Goal: Task Accomplishment & Management: Manage account settings

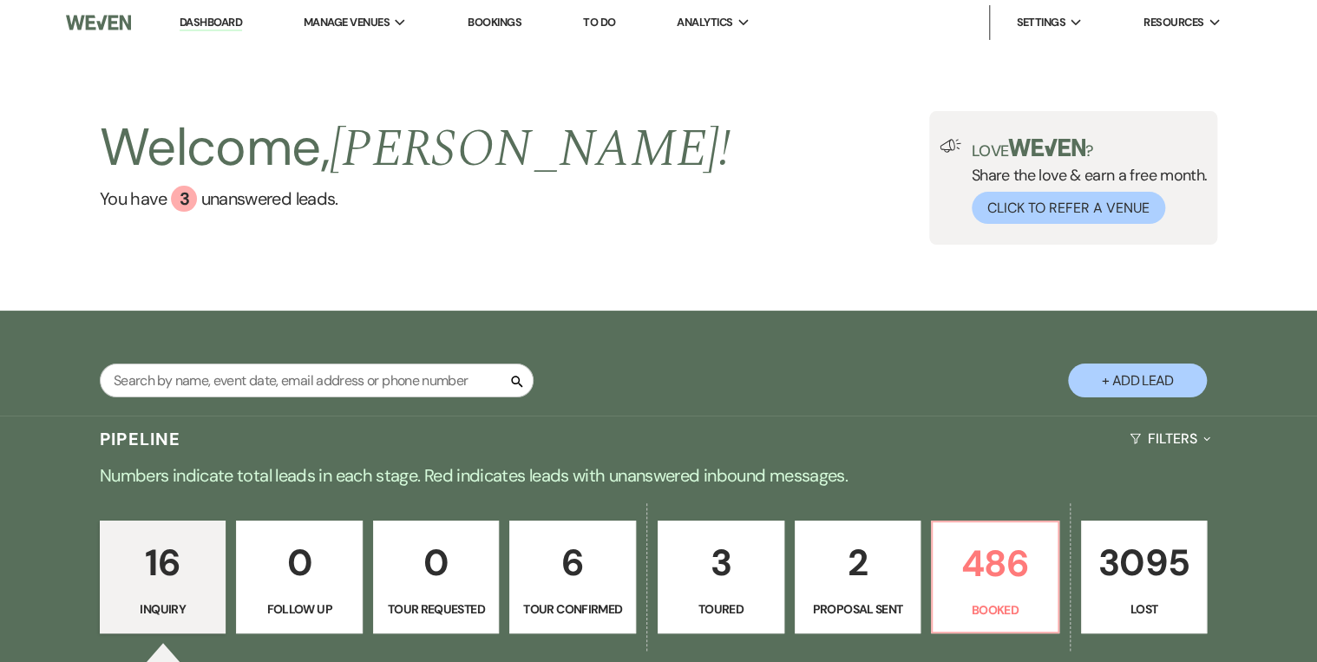
click at [682, 153] on div "Welcome, [PERSON_NAME] ! You have 3 unanswered lead s . Love ? Share the love &…" at bounding box center [659, 178] width 1250 height 134
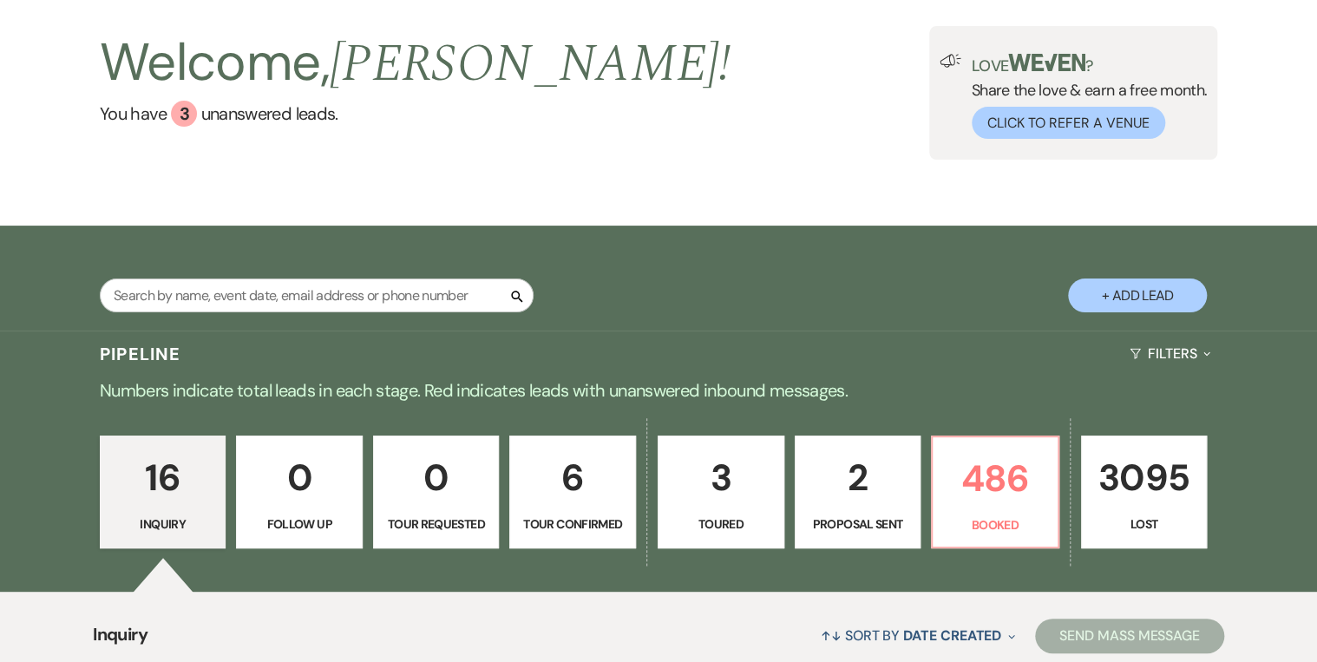
scroll to position [278, 0]
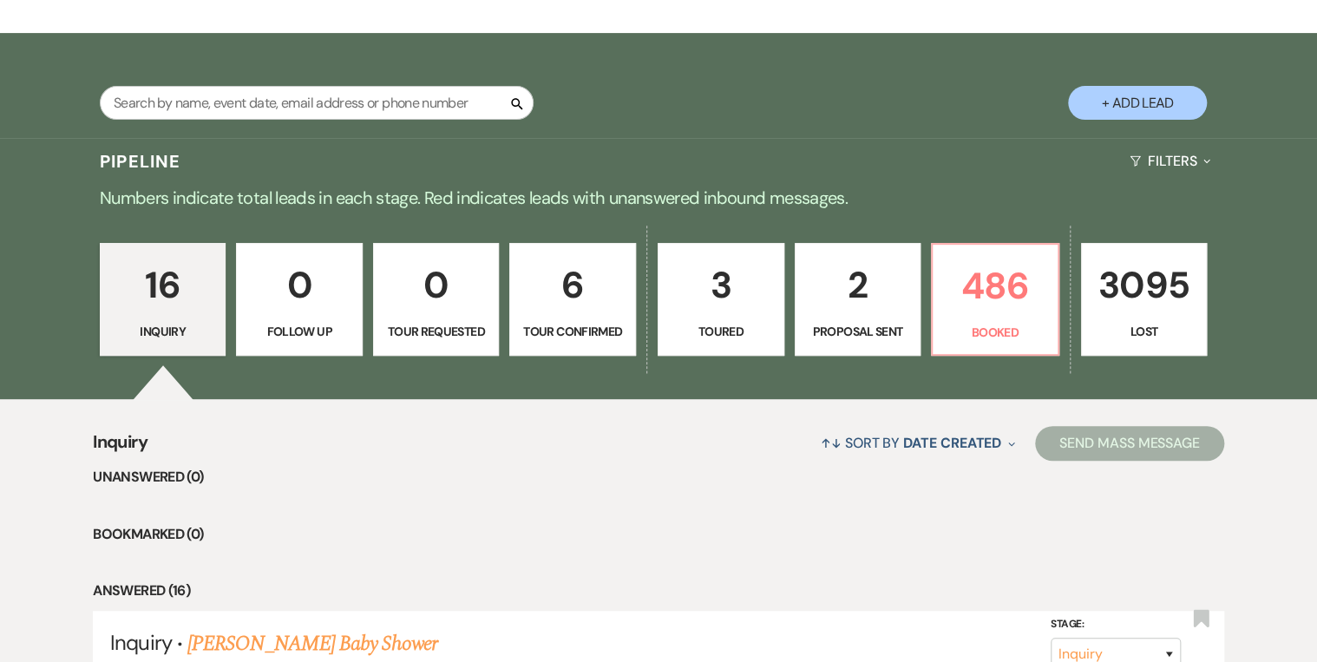
click at [717, 312] on p "3" at bounding box center [721, 285] width 104 height 58
select select "5"
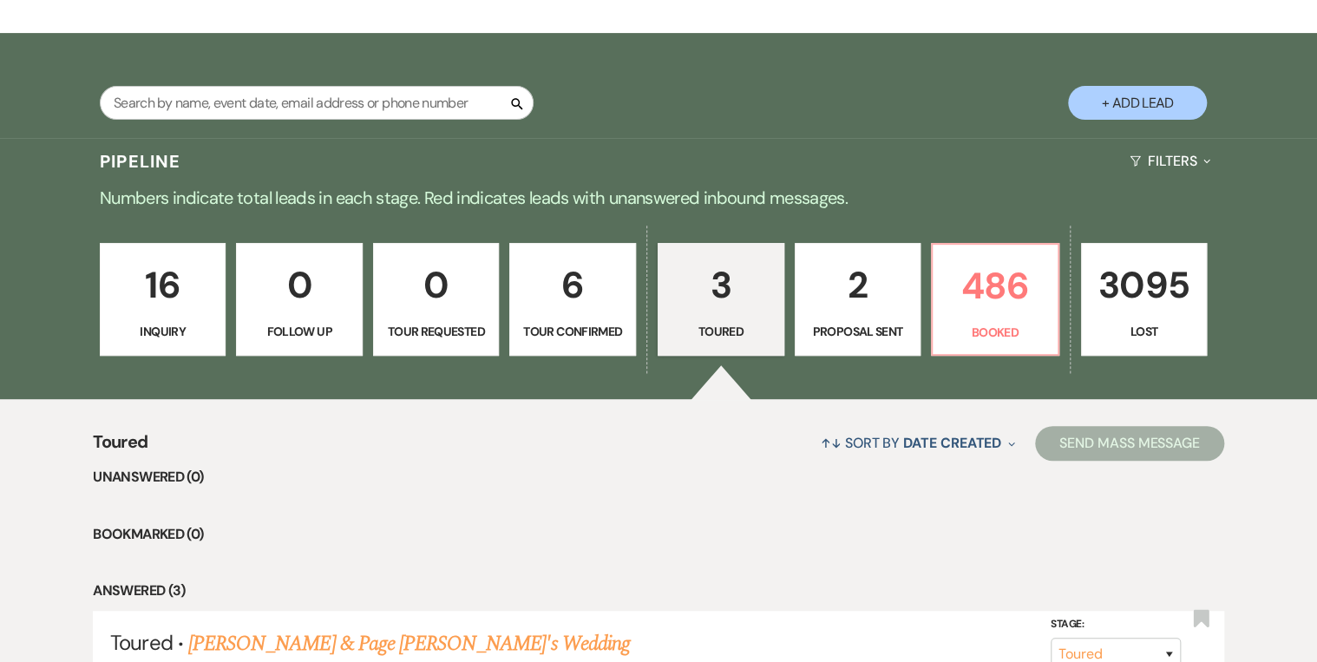
click at [819, 327] on p "Proposal Sent" at bounding box center [858, 331] width 104 height 19
select select "6"
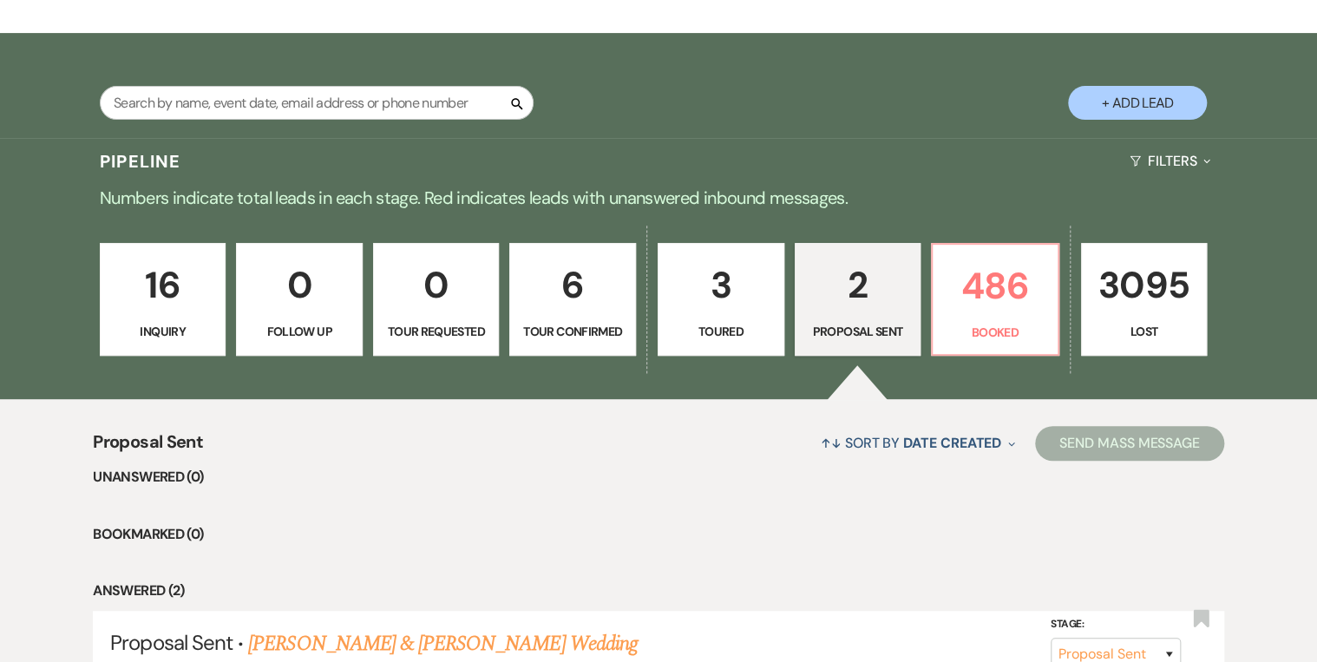
click at [131, 294] on p "16" at bounding box center [163, 285] width 104 height 58
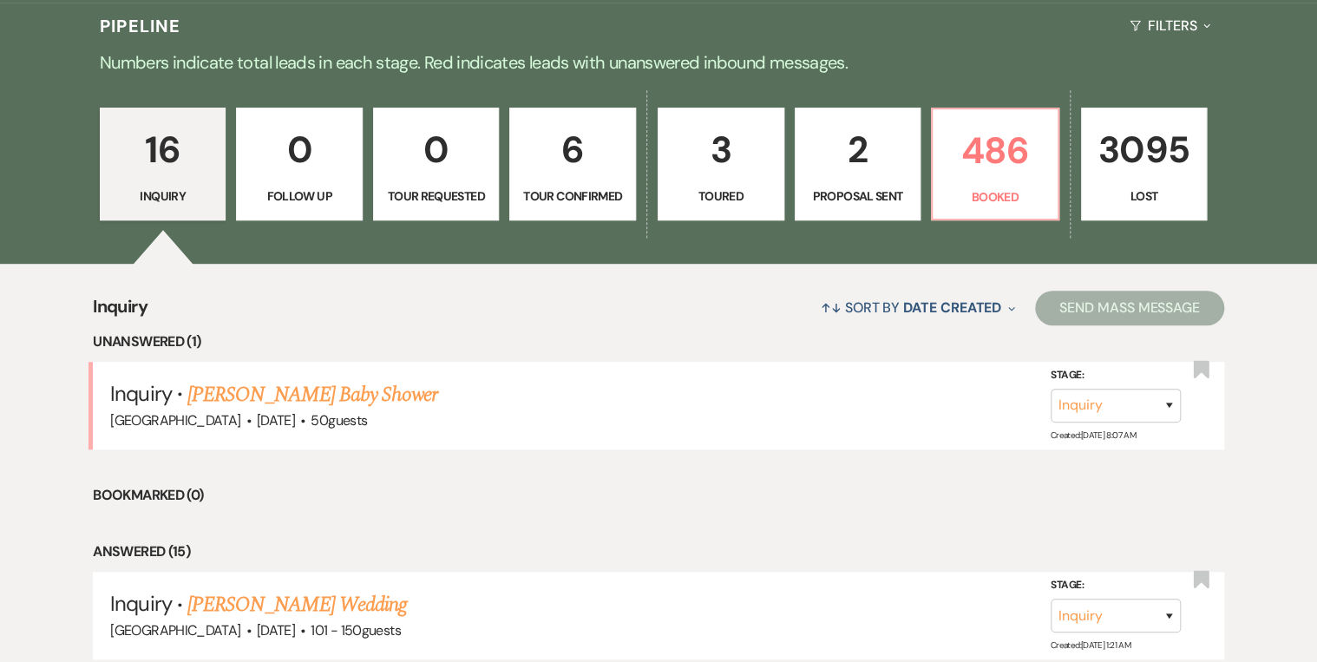
scroll to position [417, 0]
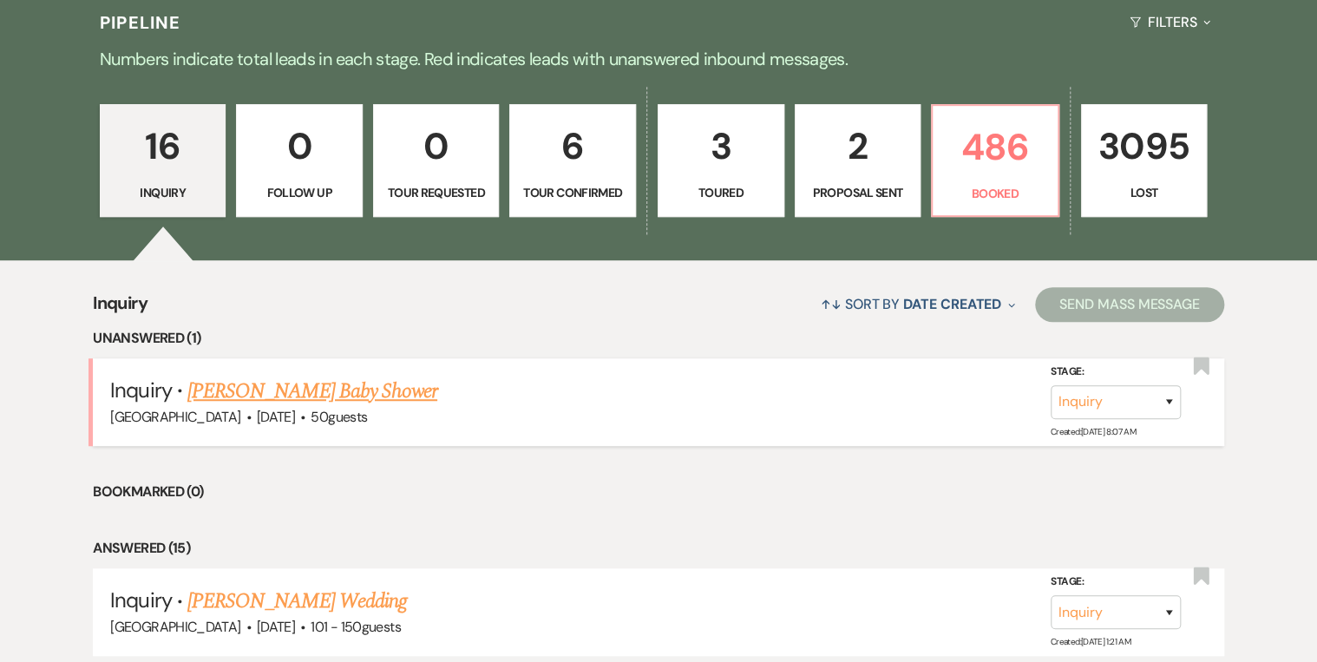
click at [343, 392] on link "[PERSON_NAME] Baby Shower" at bounding box center [312, 391] width 250 height 31
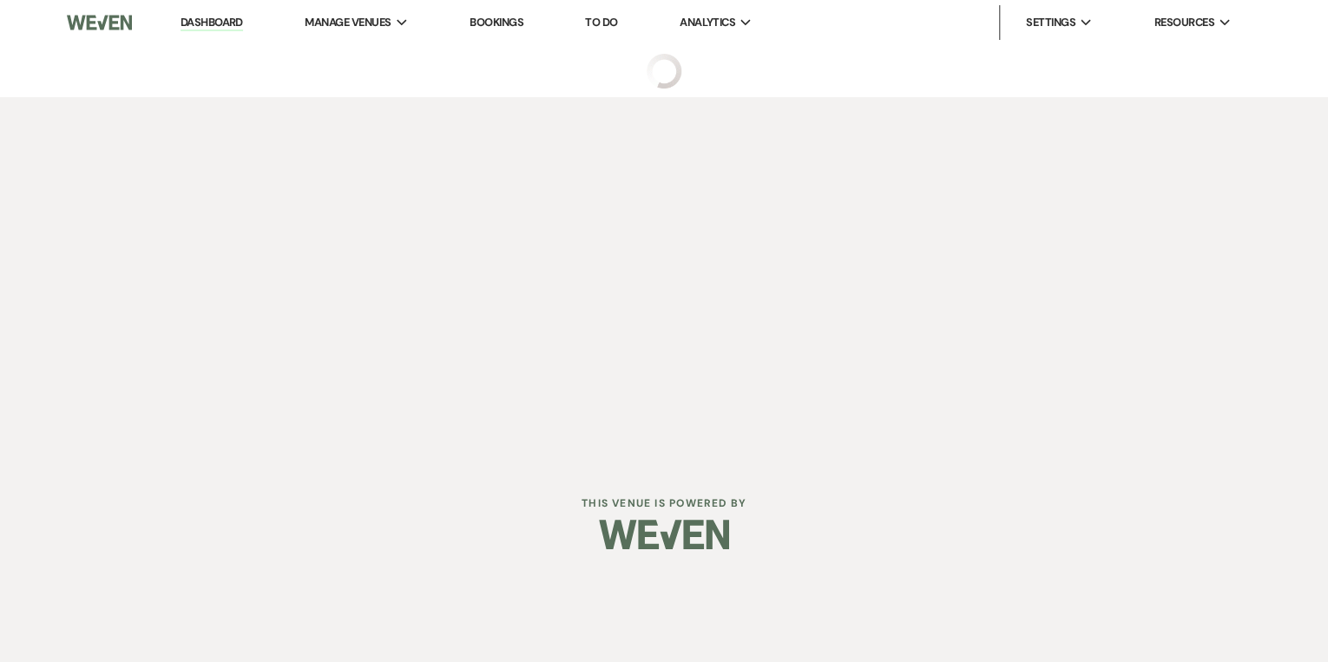
select select "5"
select select "3"
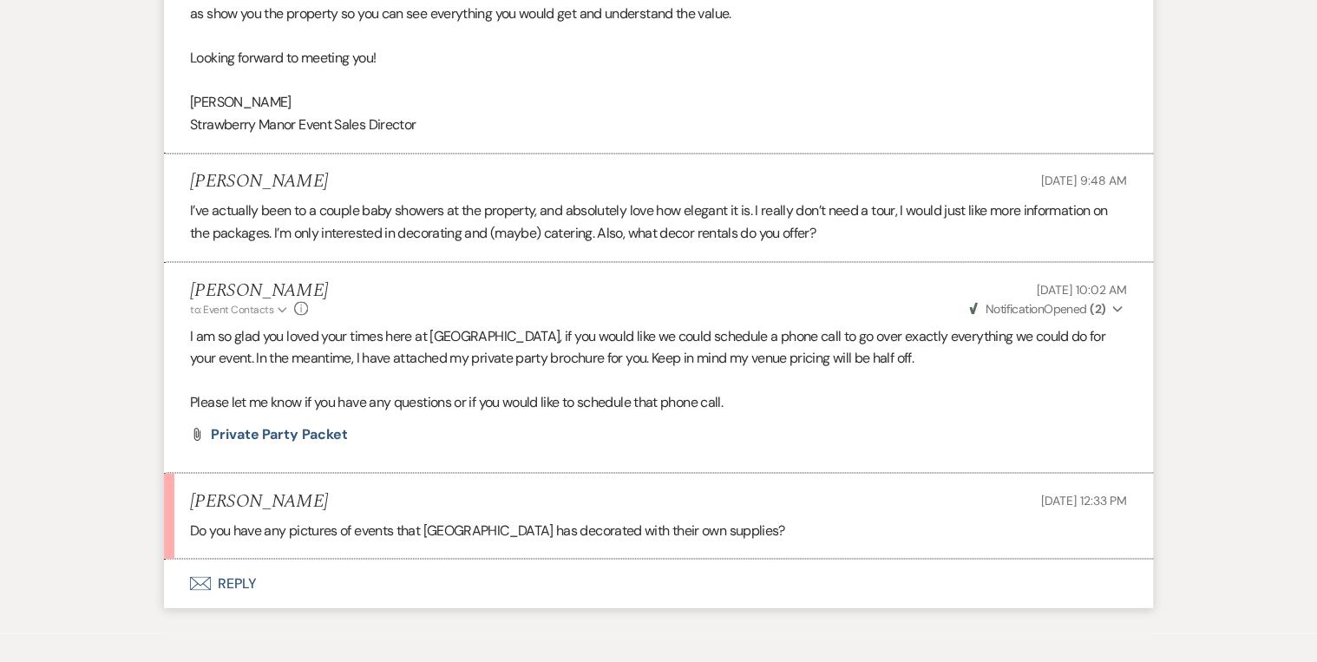
scroll to position [1483, 0]
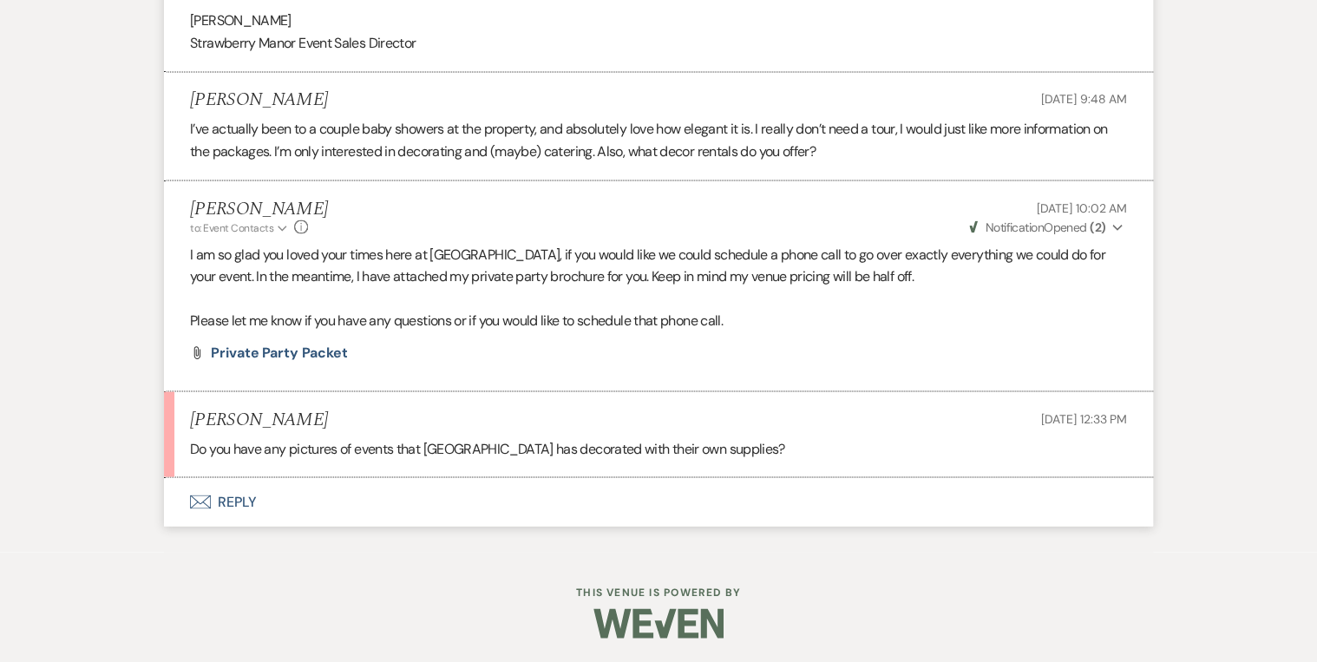
click at [223, 498] on button "Envelope Reply" at bounding box center [658, 501] width 989 height 49
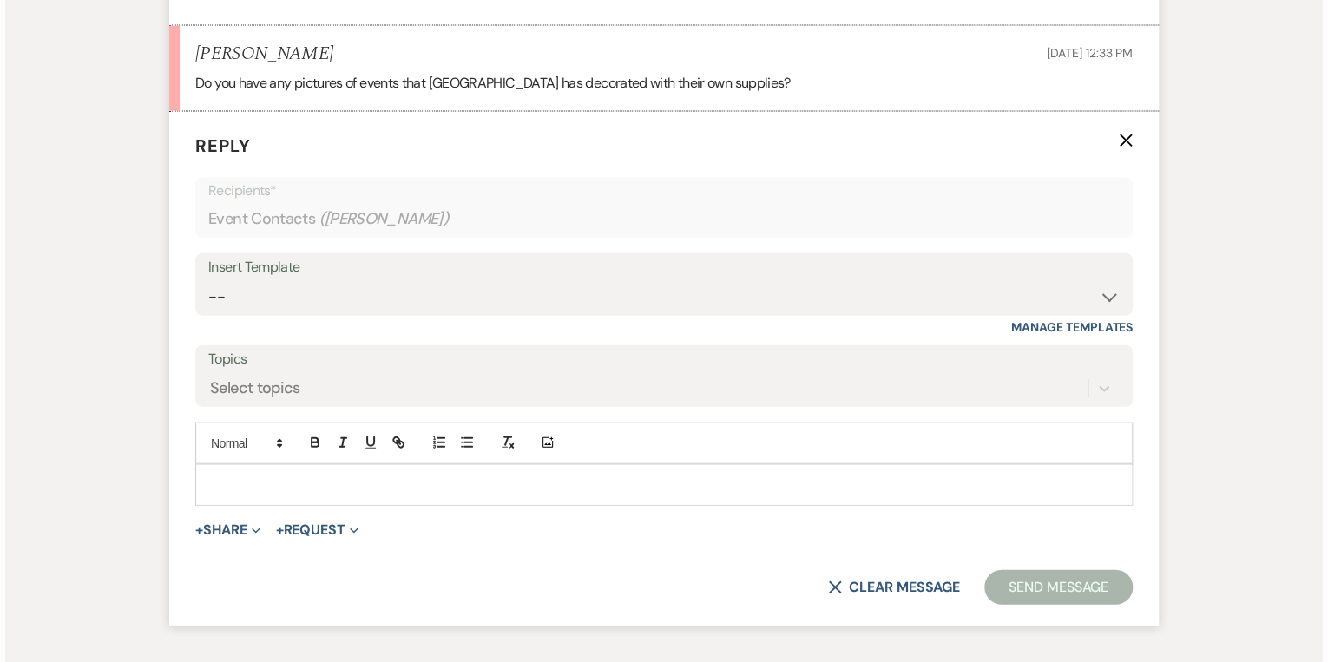
scroll to position [1885, 0]
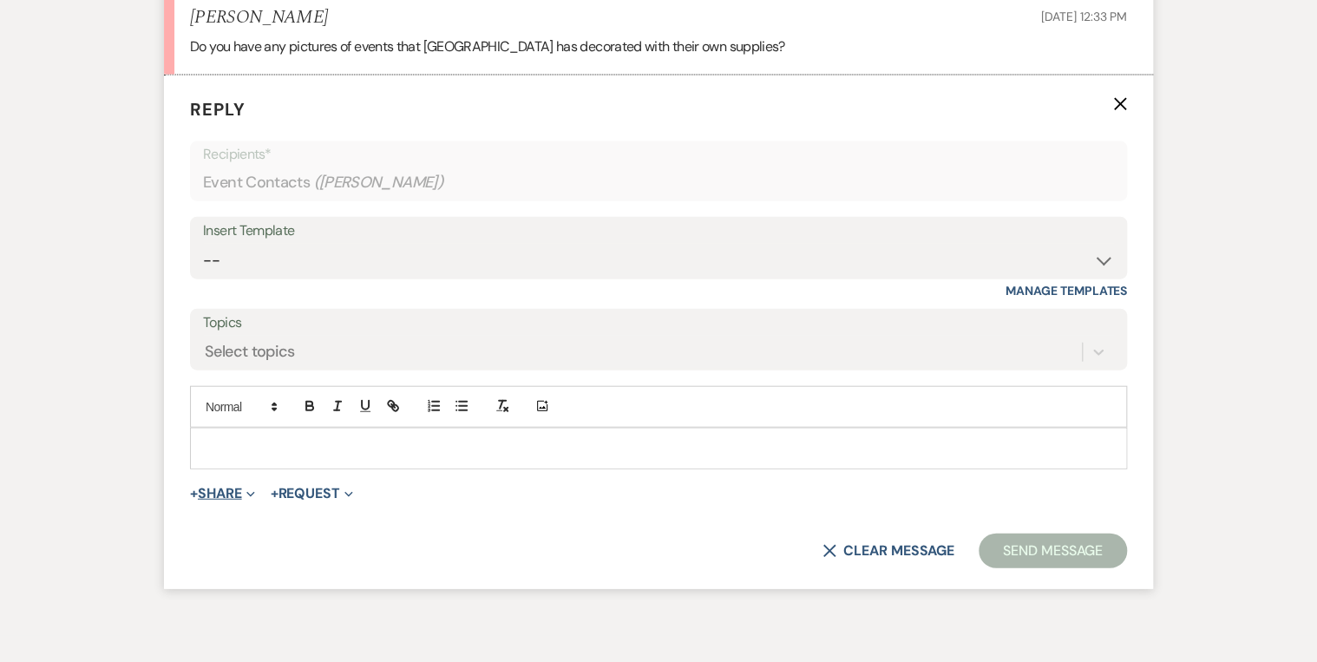
click at [205, 487] on button "+ Share Expand" at bounding box center [222, 494] width 65 height 14
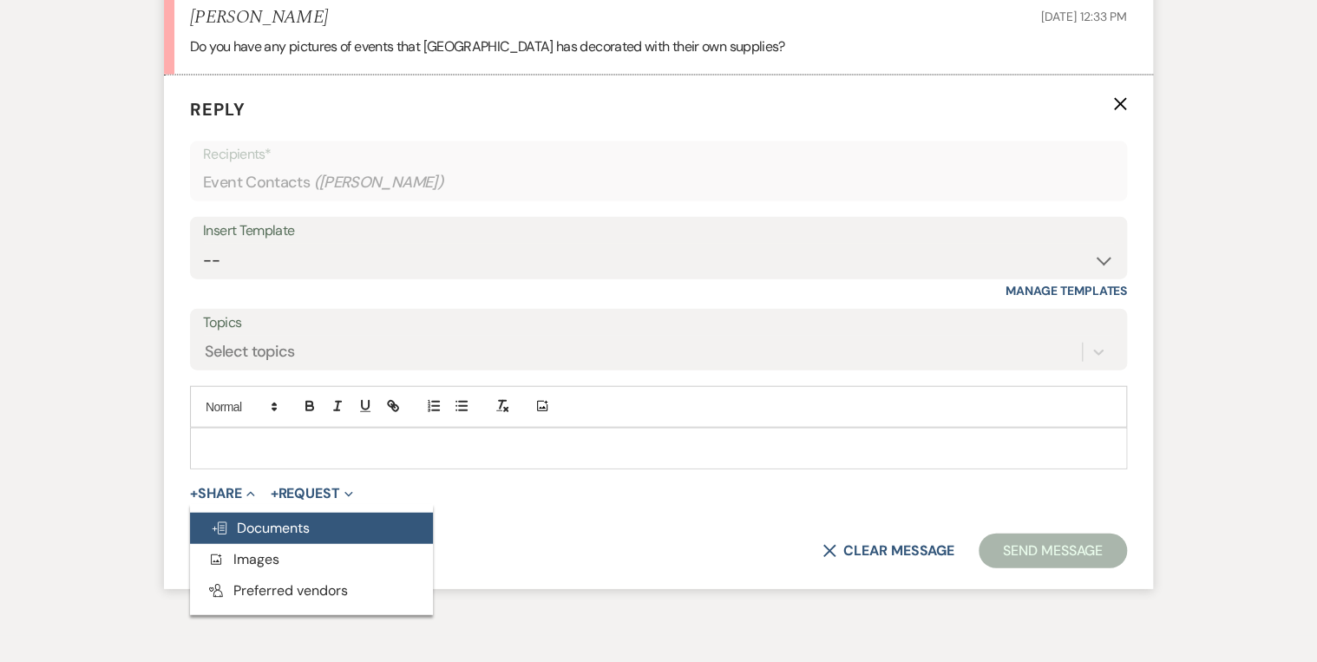
click at [299, 529] on span "Doc Upload Documents" at bounding box center [260, 528] width 99 height 18
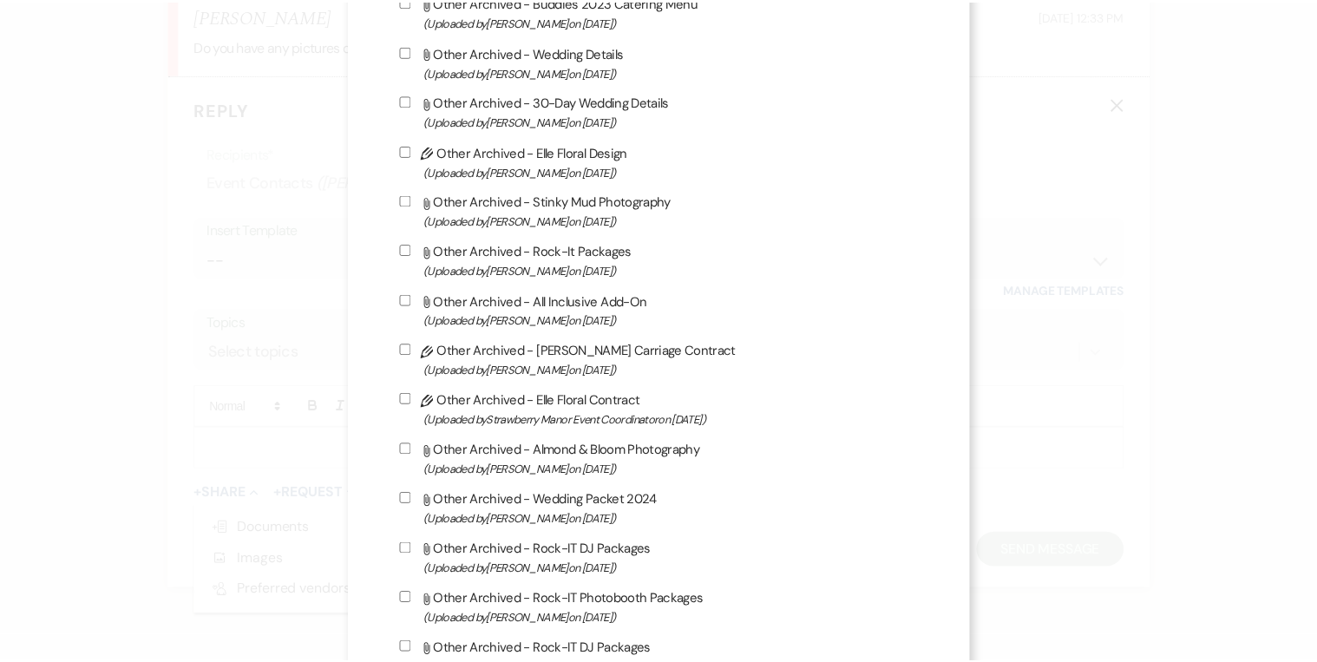
scroll to position [4611, 0]
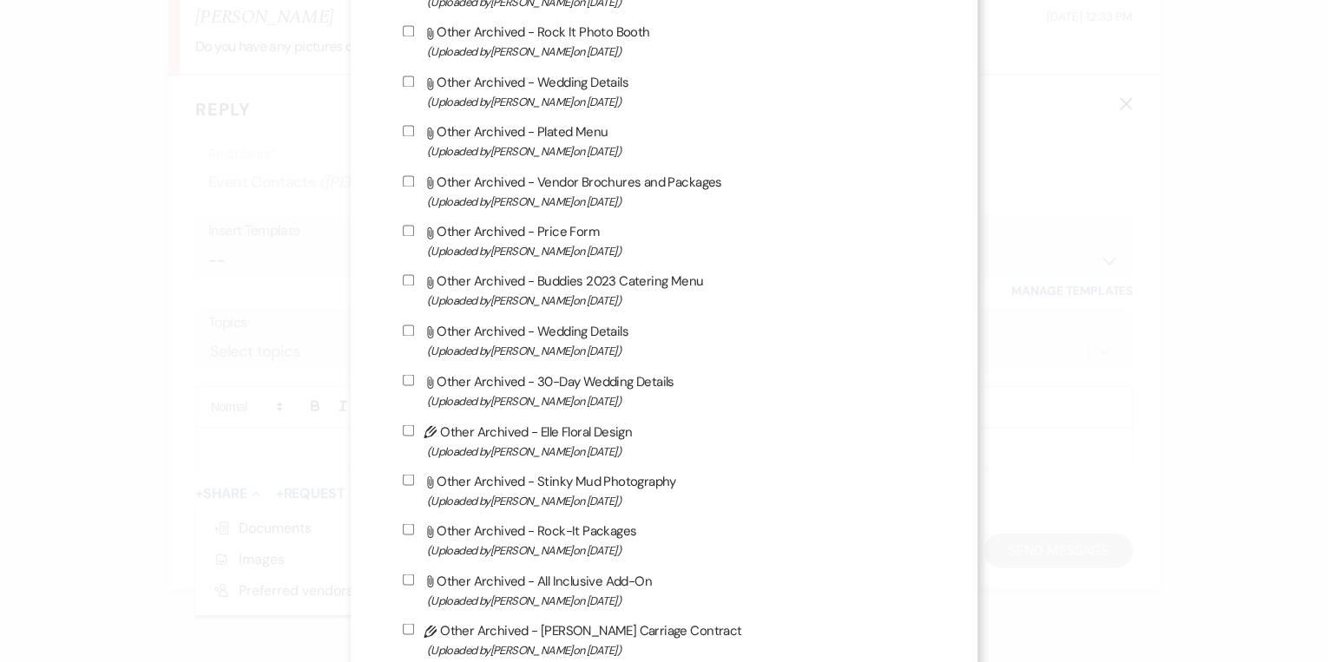
click at [1206, 295] on div "X Attach Files Library Files Event Documents Upload File Invoice / Rental Agree…" at bounding box center [664, 331] width 1328 height 662
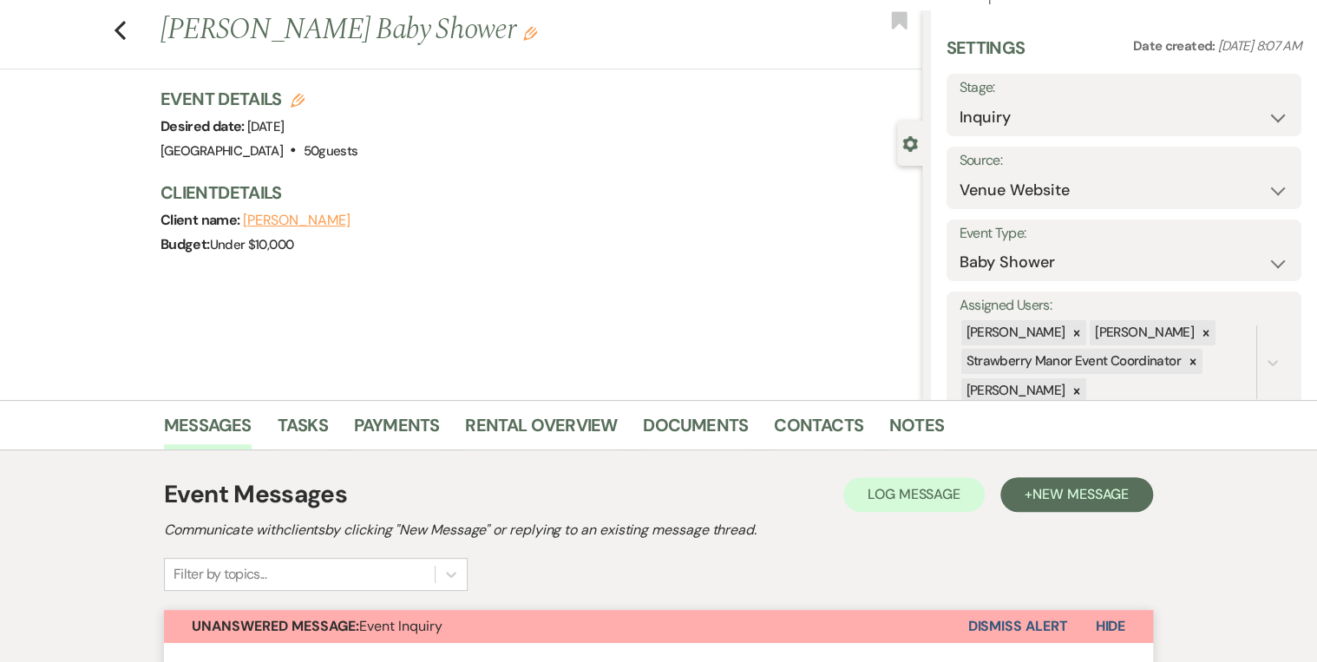
scroll to position [0, 0]
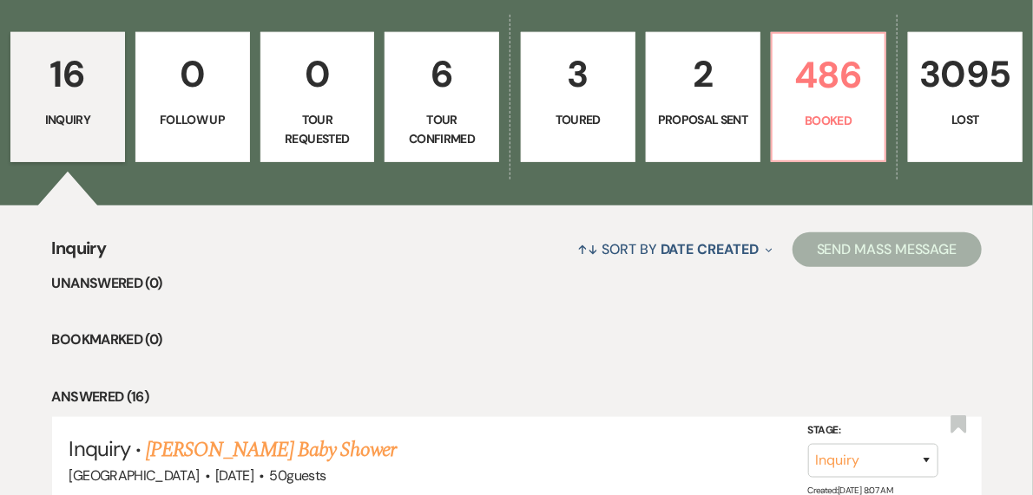
scroll to position [347, 0]
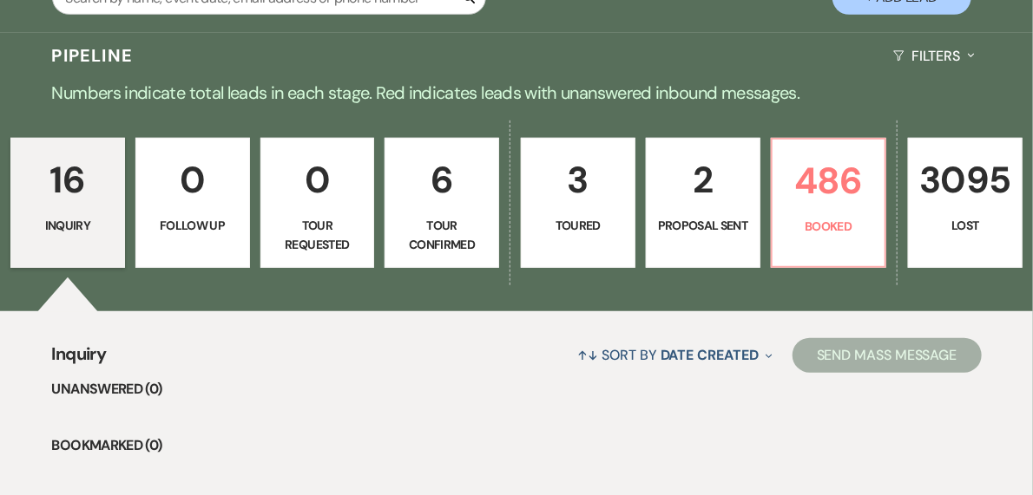
click at [668, 212] on link "2 Proposal Sent" at bounding box center [703, 203] width 115 height 130
select select "6"
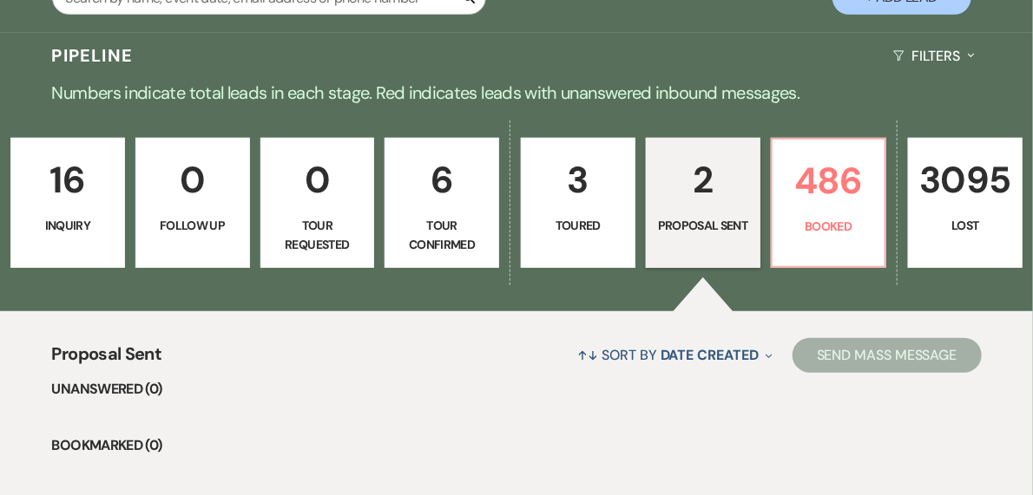
click at [94, 214] on link "16 Inquiry" at bounding box center [67, 203] width 115 height 130
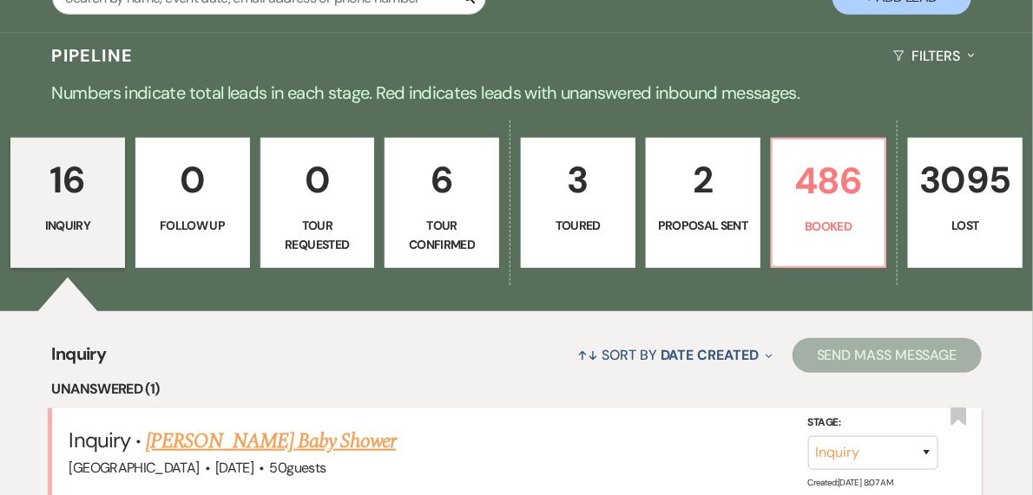
click at [219, 437] on link "[PERSON_NAME] Baby Shower" at bounding box center [271, 441] width 250 height 31
select select "5"
select select "3"
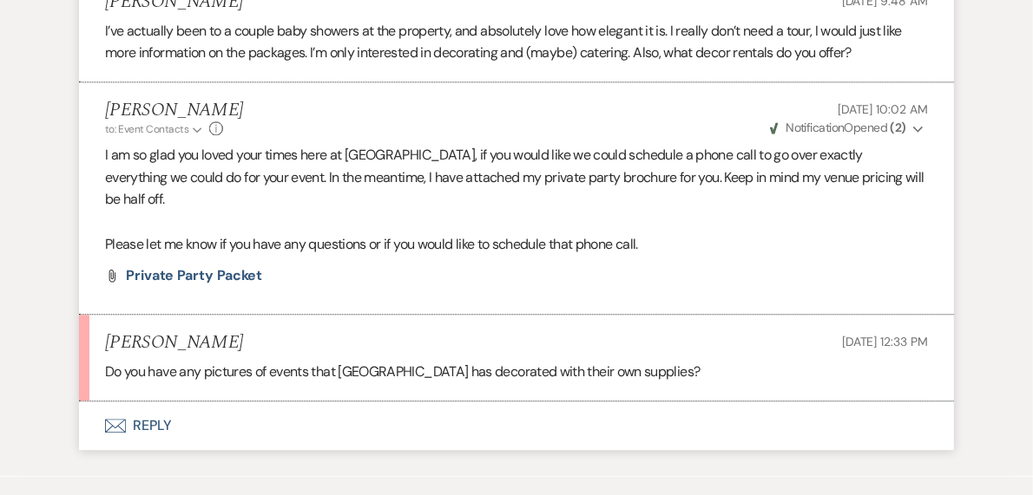
scroll to position [1637, 0]
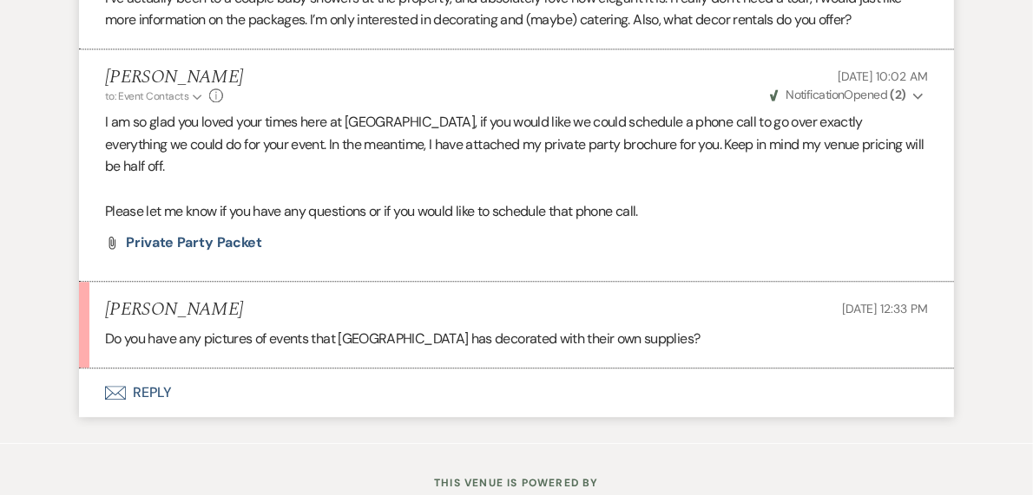
click at [143, 384] on button "Envelope Reply" at bounding box center [516, 393] width 875 height 49
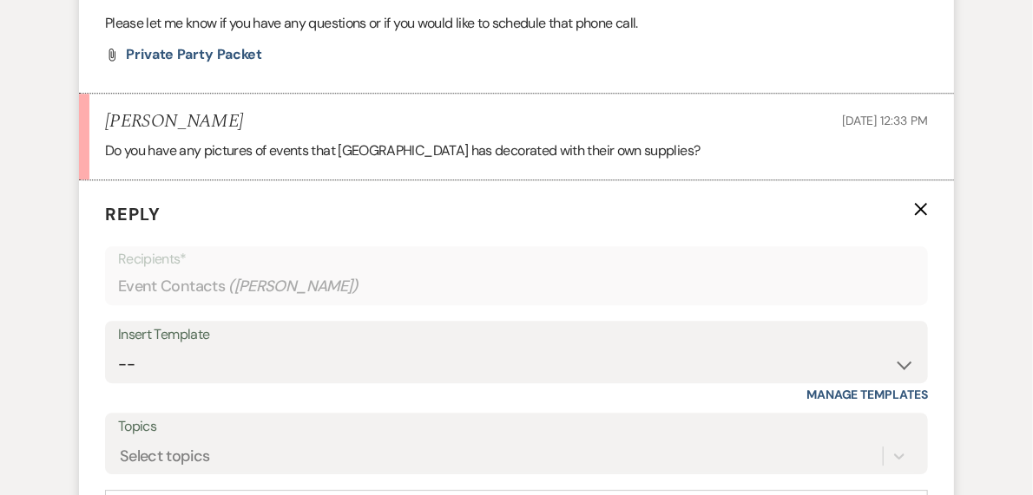
scroll to position [2011, 0]
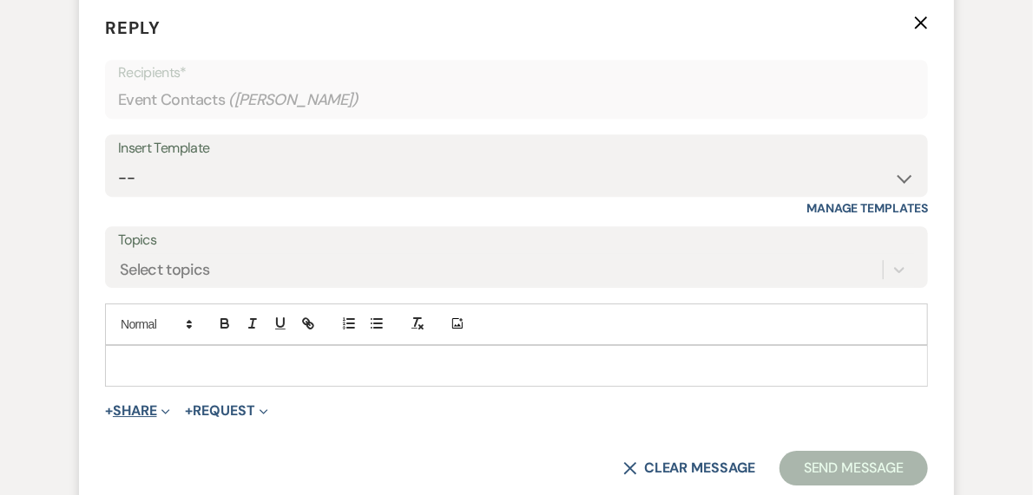
click at [119, 411] on button "+ Share Expand" at bounding box center [137, 411] width 65 height 14
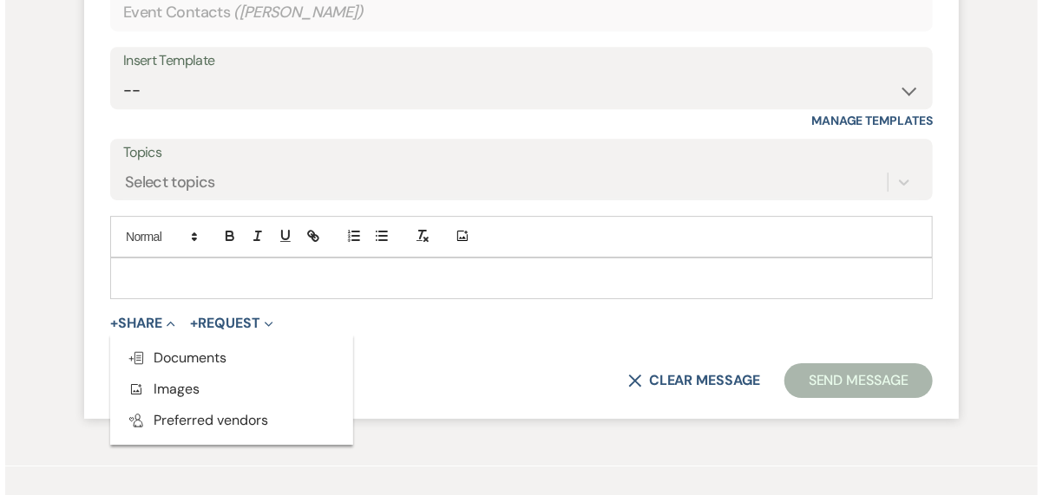
scroll to position [2178, 0]
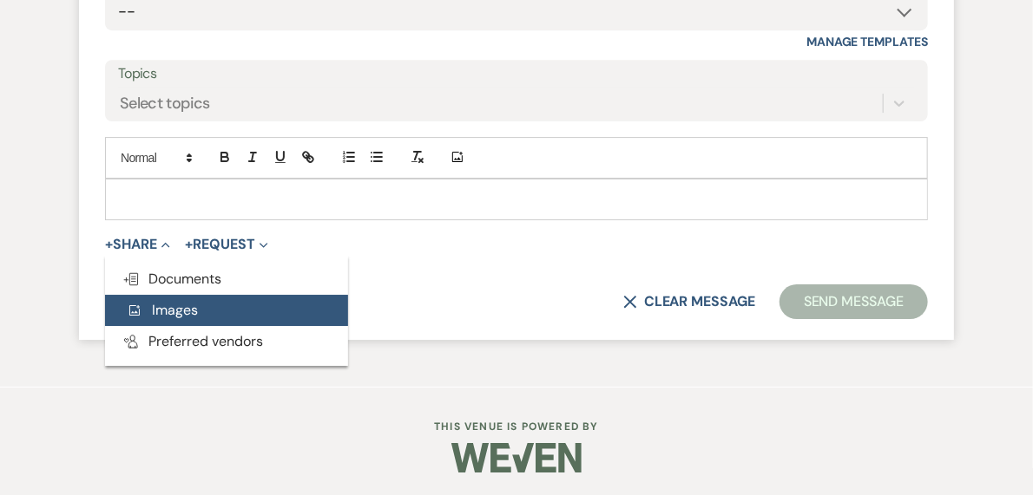
click at [186, 303] on span "Add Photo Images" at bounding box center [162, 310] width 72 height 18
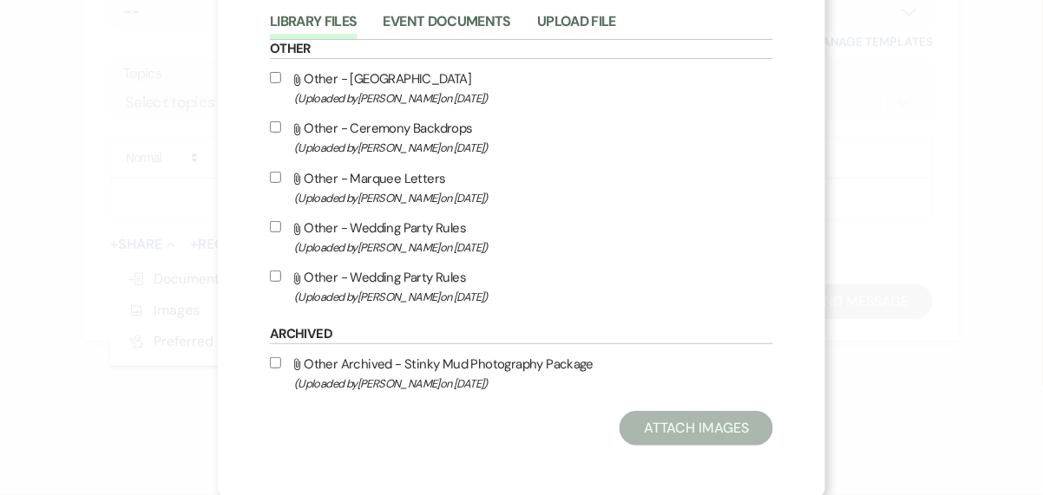
scroll to position [103, 0]
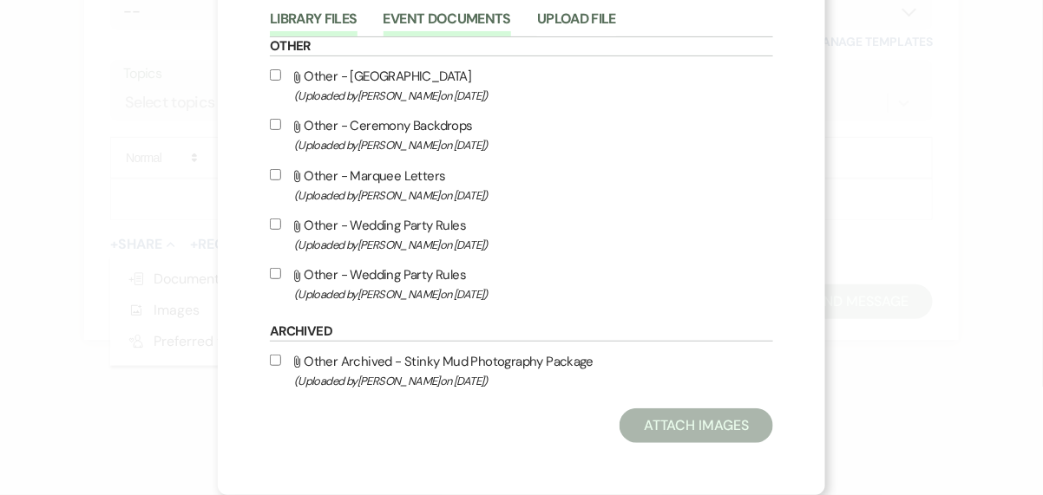
click at [456, 17] on button "Event Documents" at bounding box center [448, 24] width 128 height 24
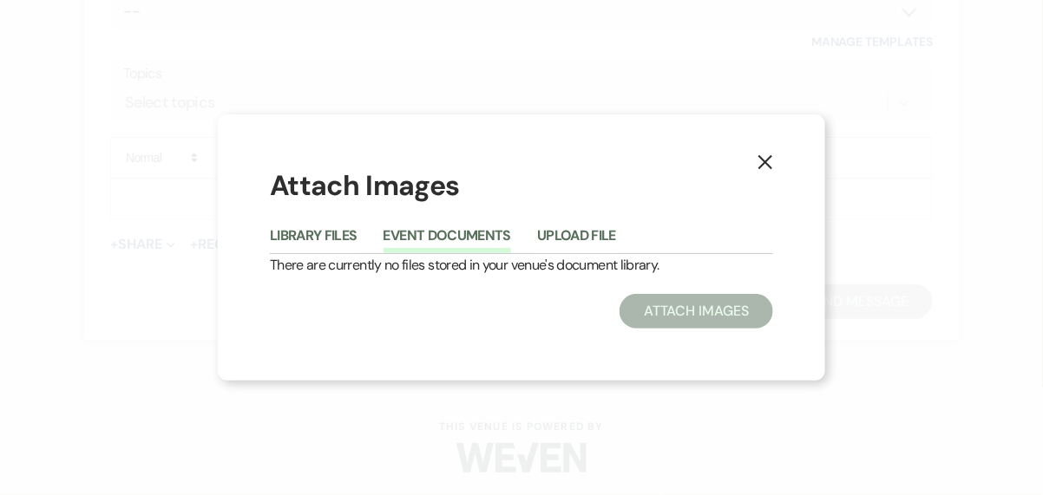
click at [758, 164] on icon "X" at bounding box center [766, 162] width 16 height 16
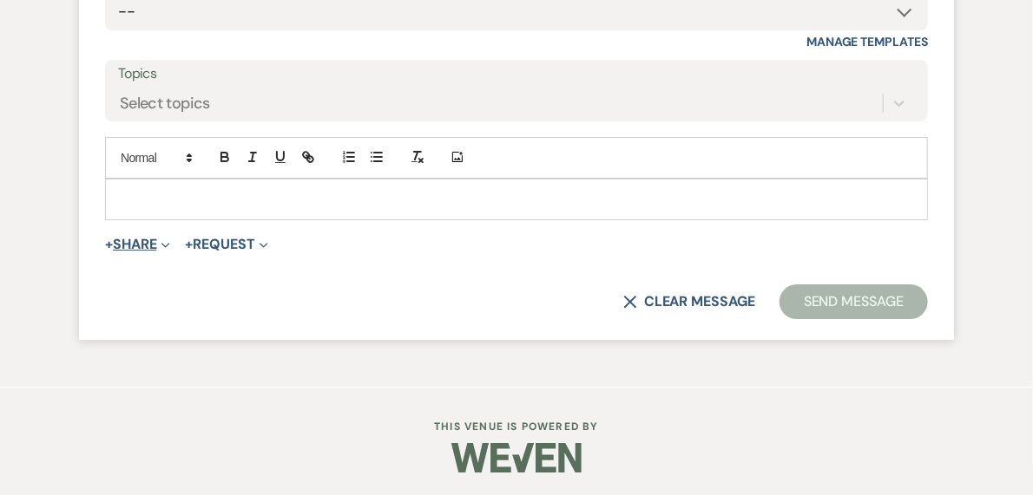
click at [129, 240] on button "+ Share Expand" at bounding box center [137, 245] width 65 height 14
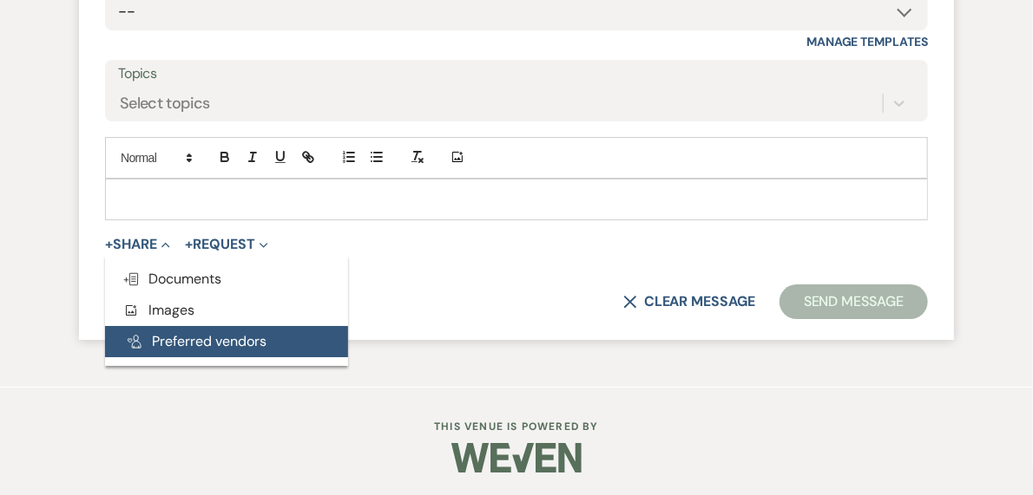
click at [187, 344] on button "Pref Vendors Preferred vendors" at bounding box center [226, 341] width 243 height 31
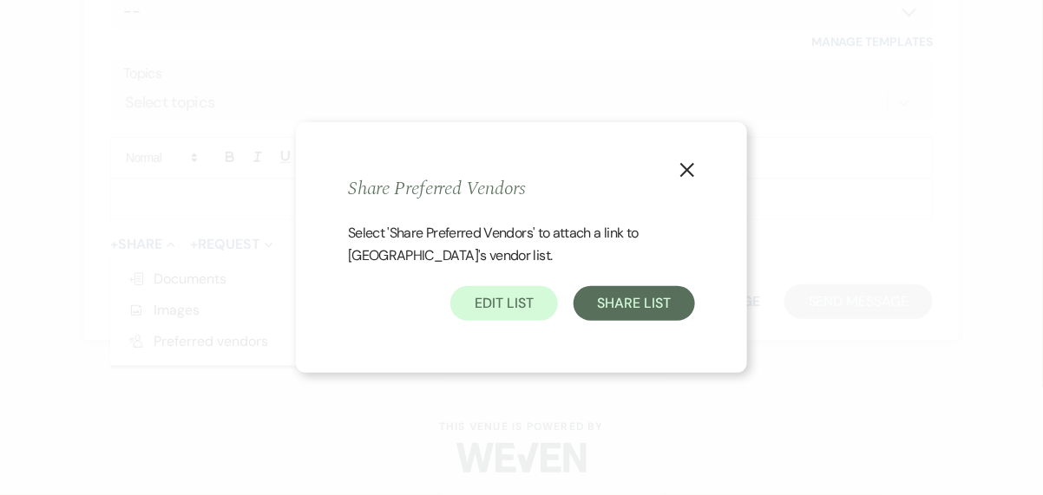
click at [686, 167] on use "button" at bounding box center [687, 170] width 14 height 14
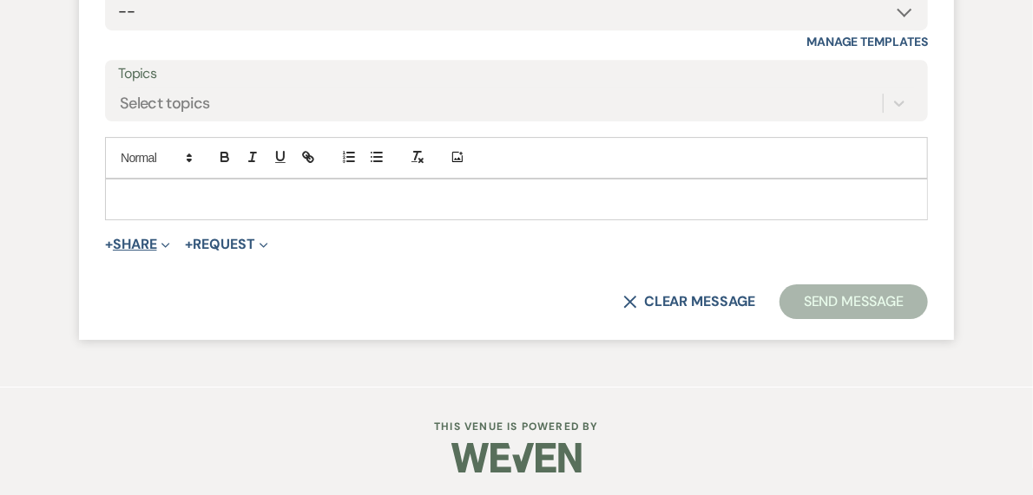
click at [138, 243] on button "+ Share Expand" at bounding box center [137, 245] width 65 height 14
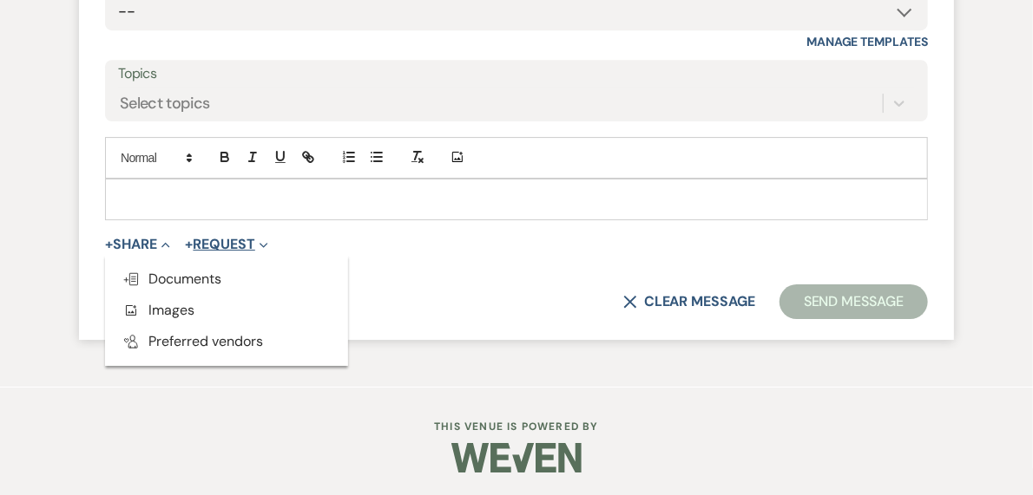
click at [267, 241] on icon "Expand" at bounding box center [263, 245] width 9 height 9
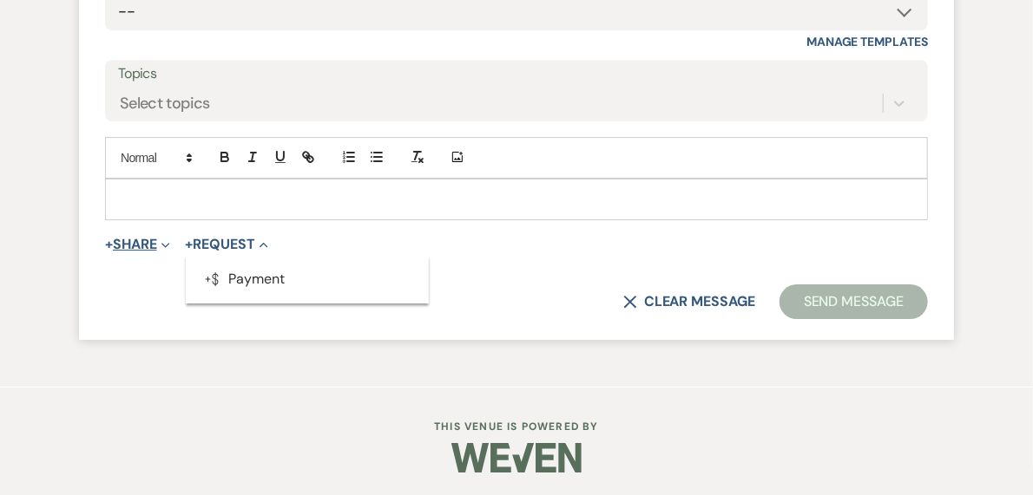
click at [161, 240] on span "Expand" at bounding box center [163, 244] width 13 height 18
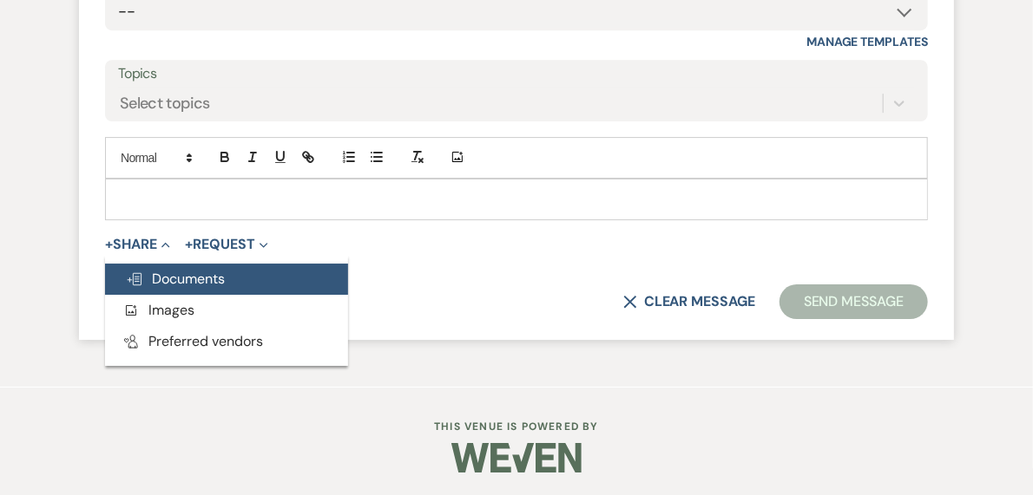
click at [177, 279] on span "Doc Upload Documents" at bounding box center [175, 279] width 99 height 18
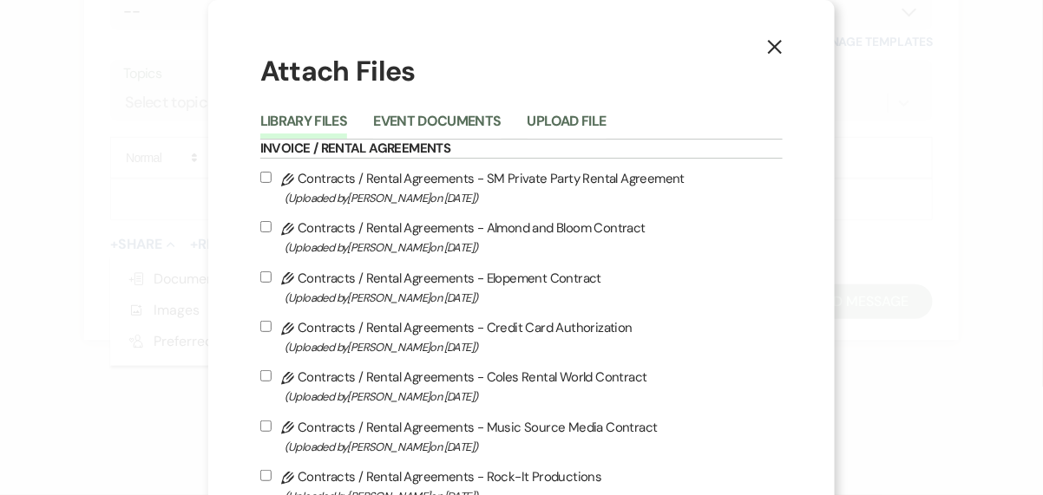
click at [768, 47] on use "button" at bounding box center [775, 47] width 14 height 14
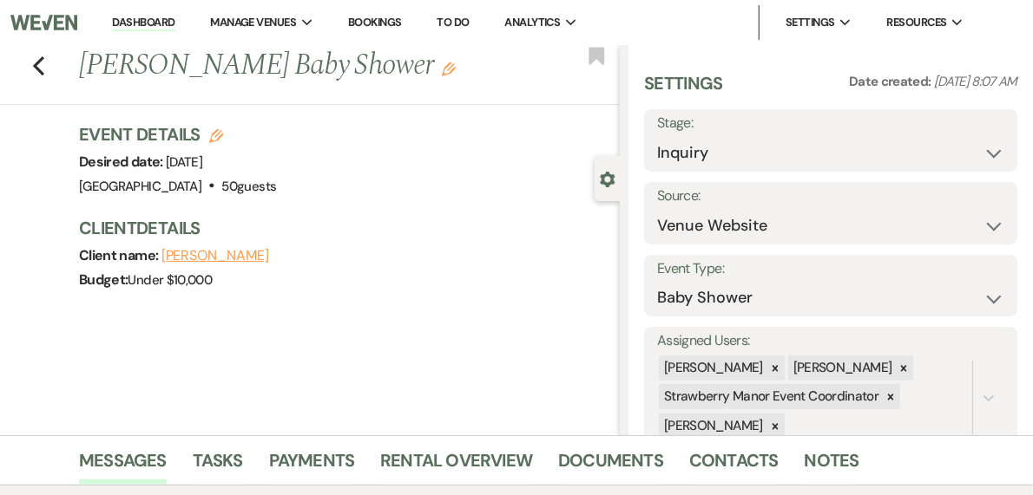
click at [174, 23] on link "Dashboard" at bounding box center [143, 23] width 62 height 16
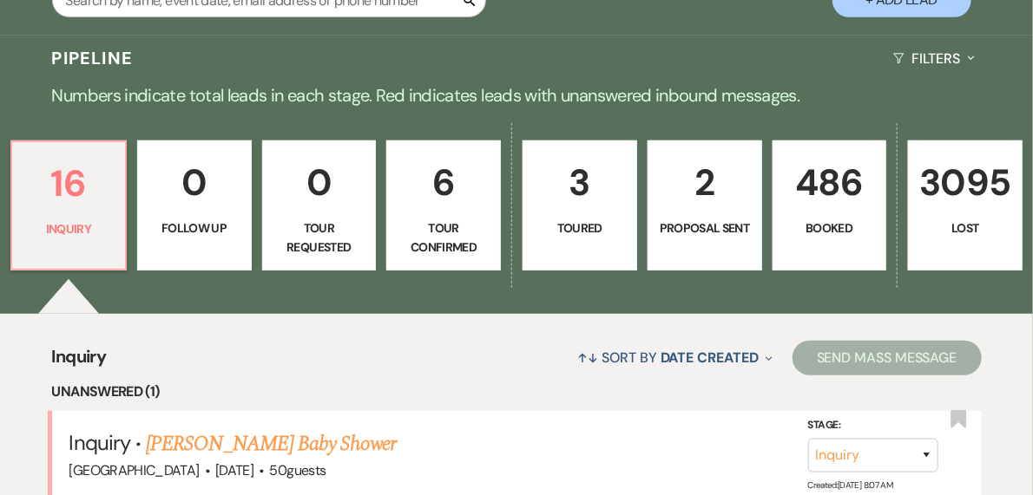
scroll to position [347, 0]
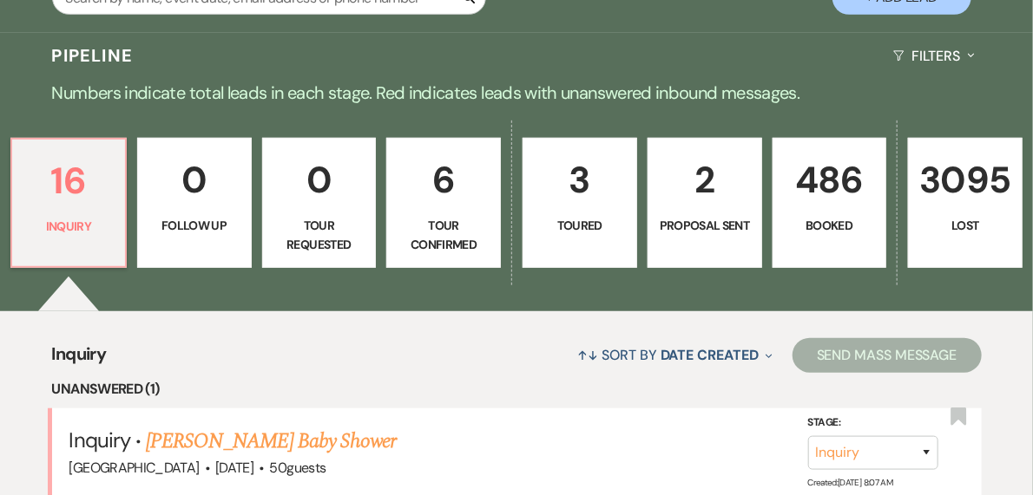
click at [671, 205] on p "2" at bounding box center [705, 180] width 92 height 58
select select "6"
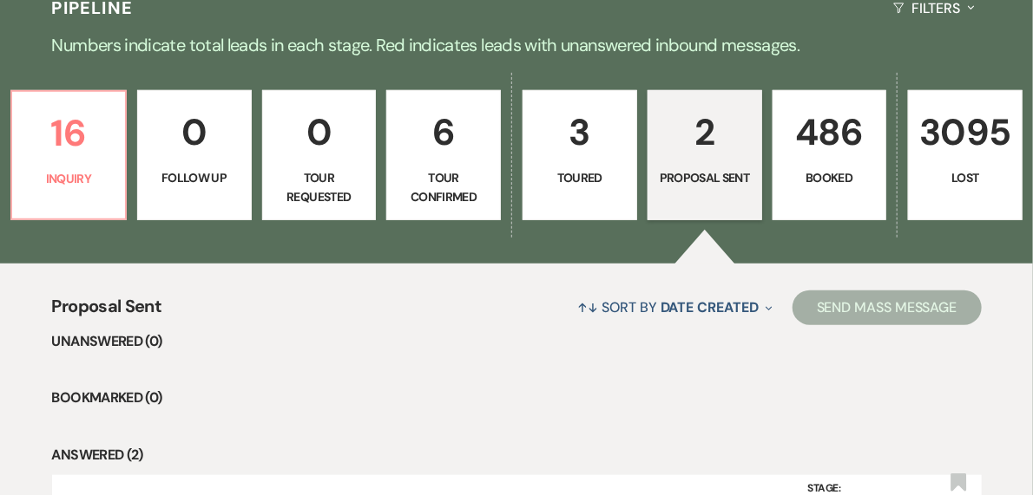
scroll to position [280, 0]
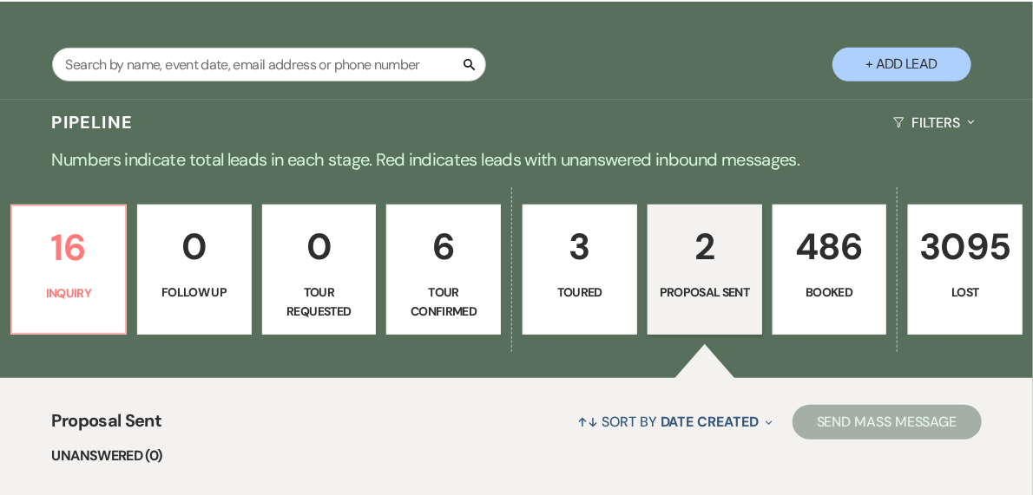
click at [578, 259] on p "3" at bounding box center [580, 247] width 92 height 58
select select "5"
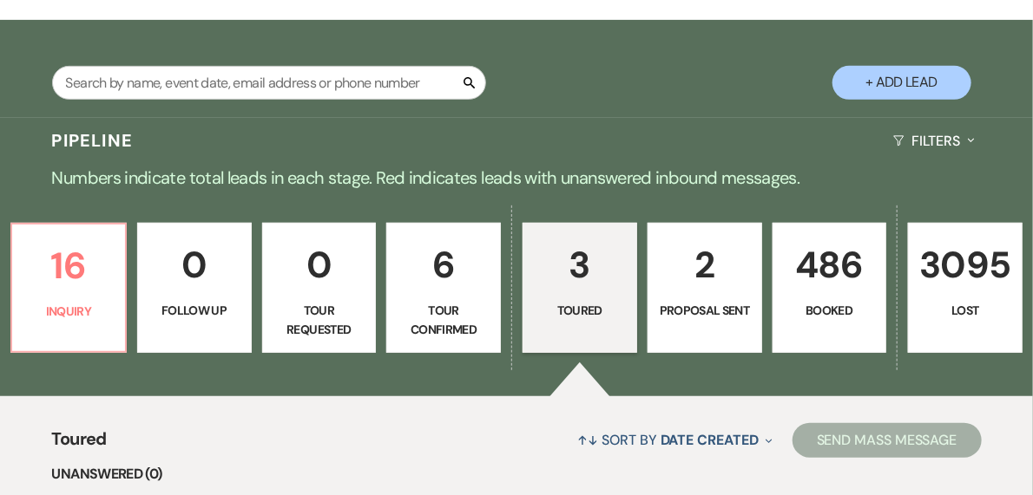
scroll to position [141, 0]
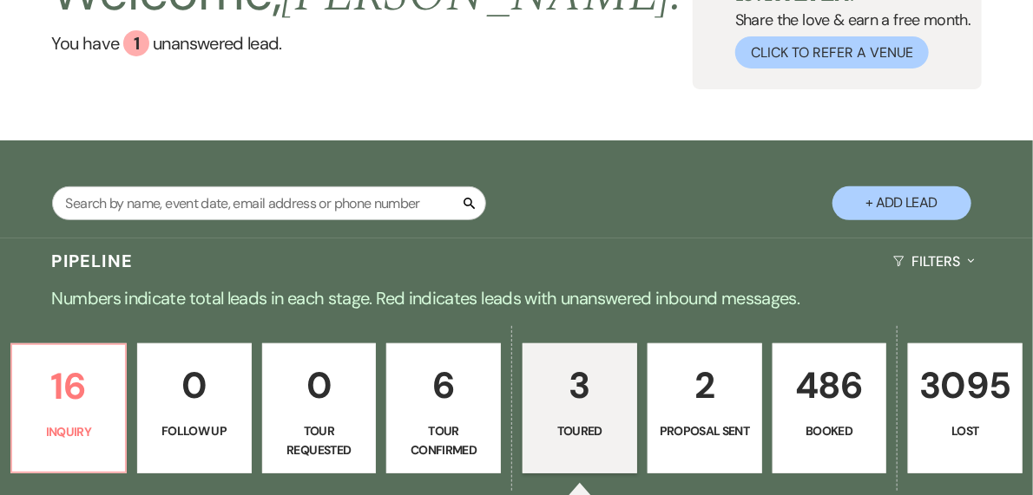
click at [427, 374] on p "6" at bounding box center [443, 386] width 92 height 58
select select "4"
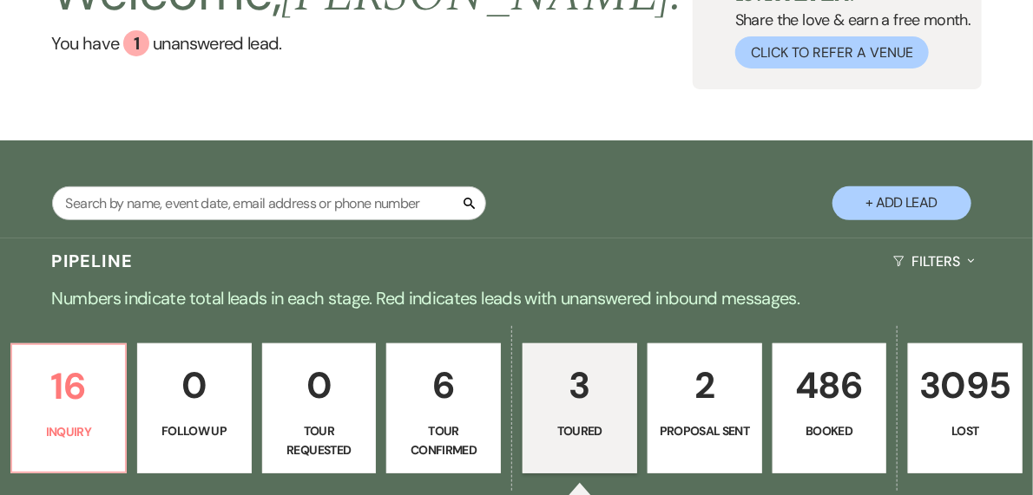
select select "4"
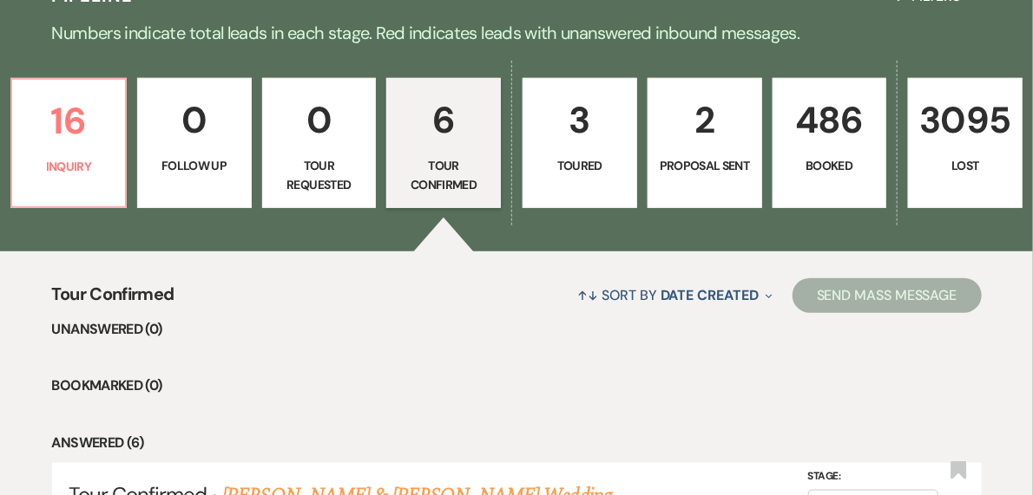
scroll to position [280, 0]
